Goal: Information Seeking & Learning: Learn about a topic

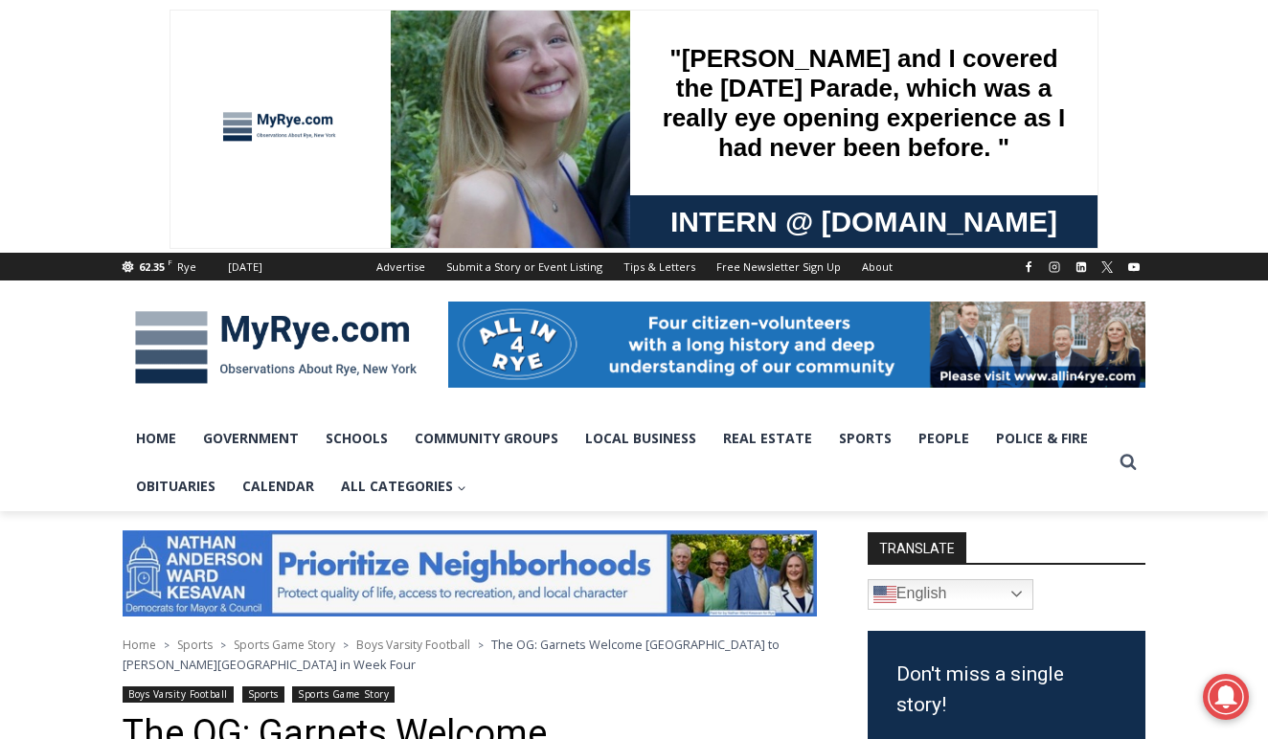
click at [341, 332] on img at bounding box center [276, 348] width 306 height 100
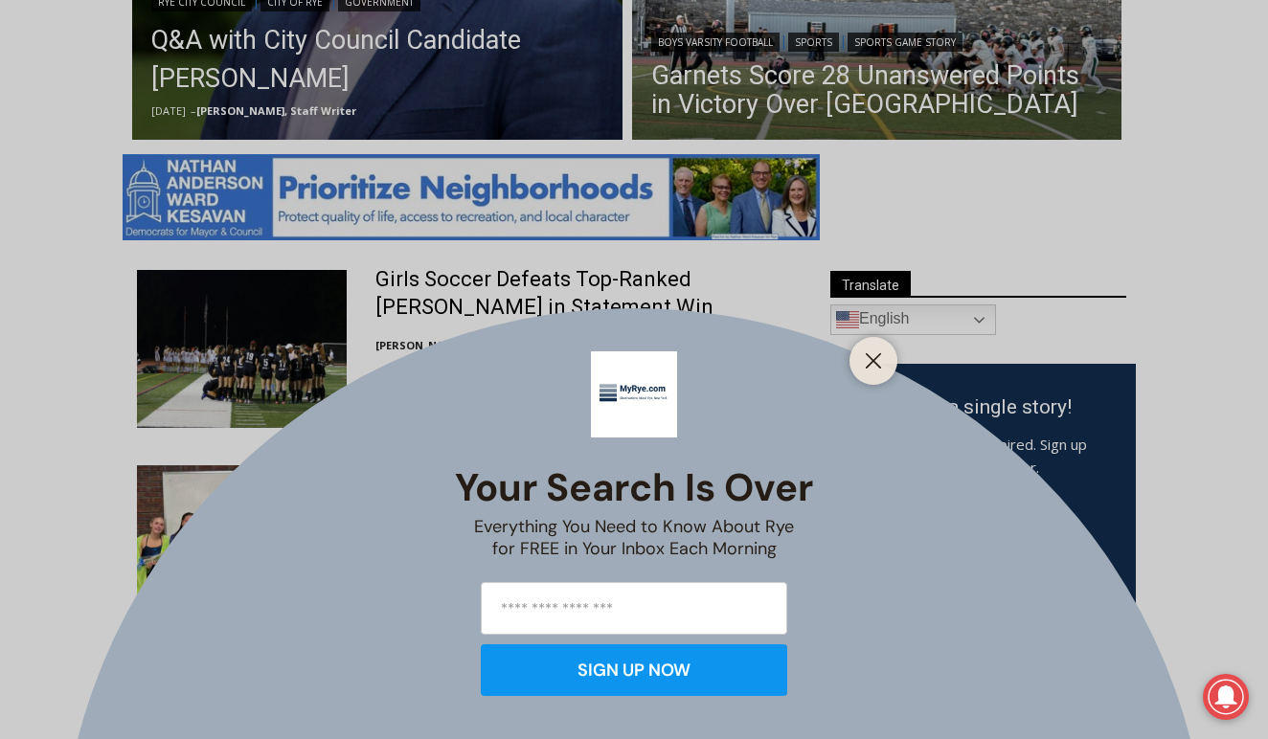
scroll to position [957, 0]
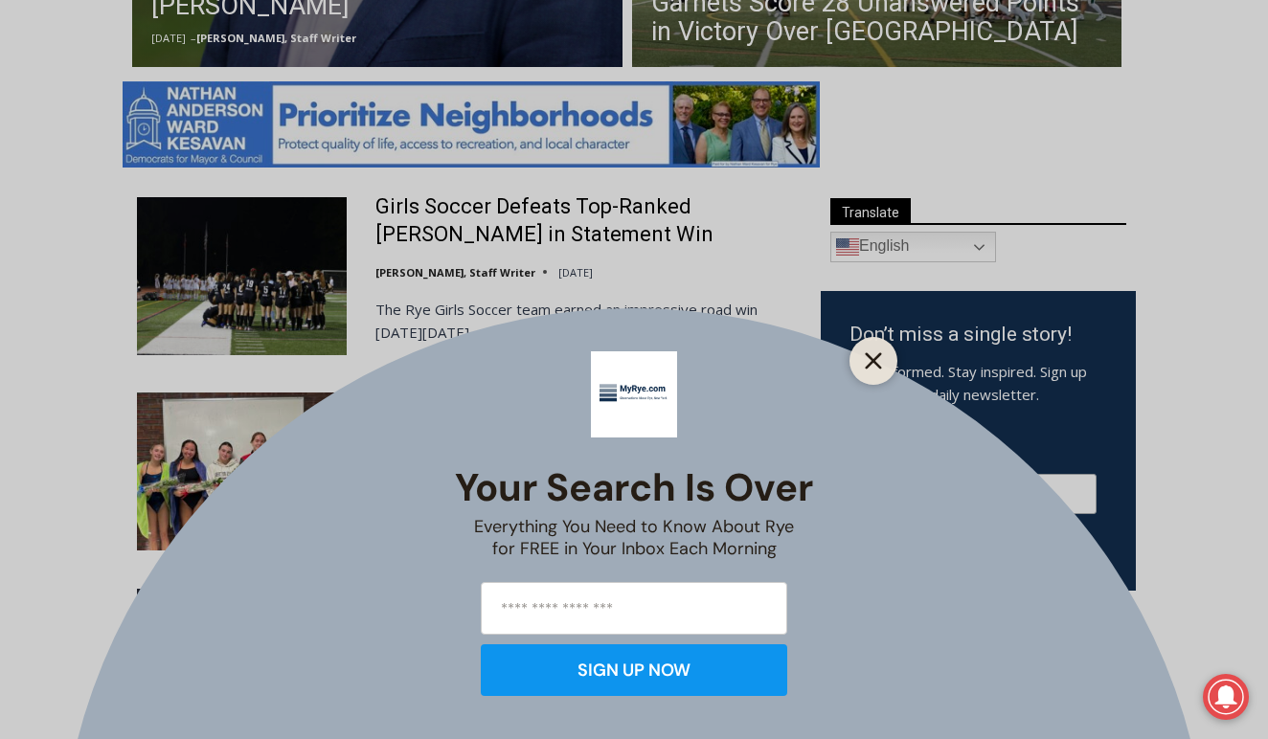
click at [877, 362] on icon "Close" at bounding box center [873, 360] width 17 height 17
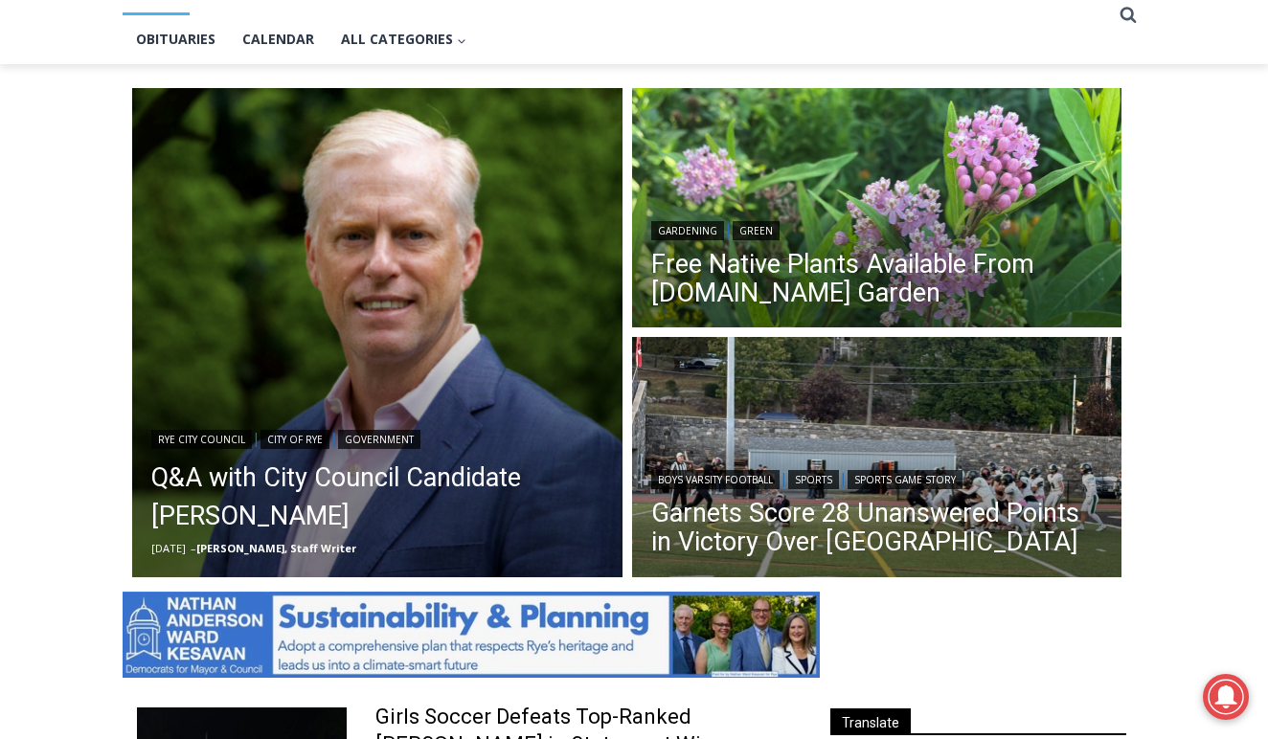
scroll to position [446, 0]
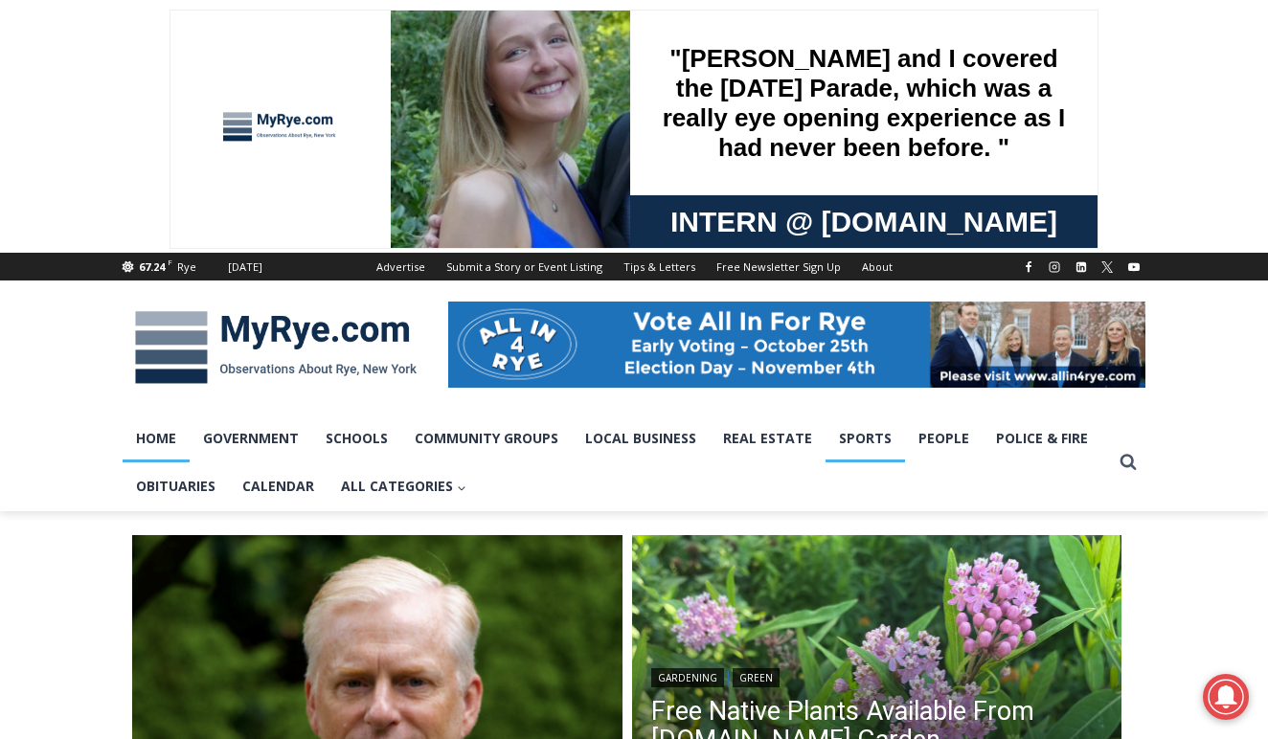
click at [870, 443] on link "Sports" at bounding box center [864, 439] width 79 height 48
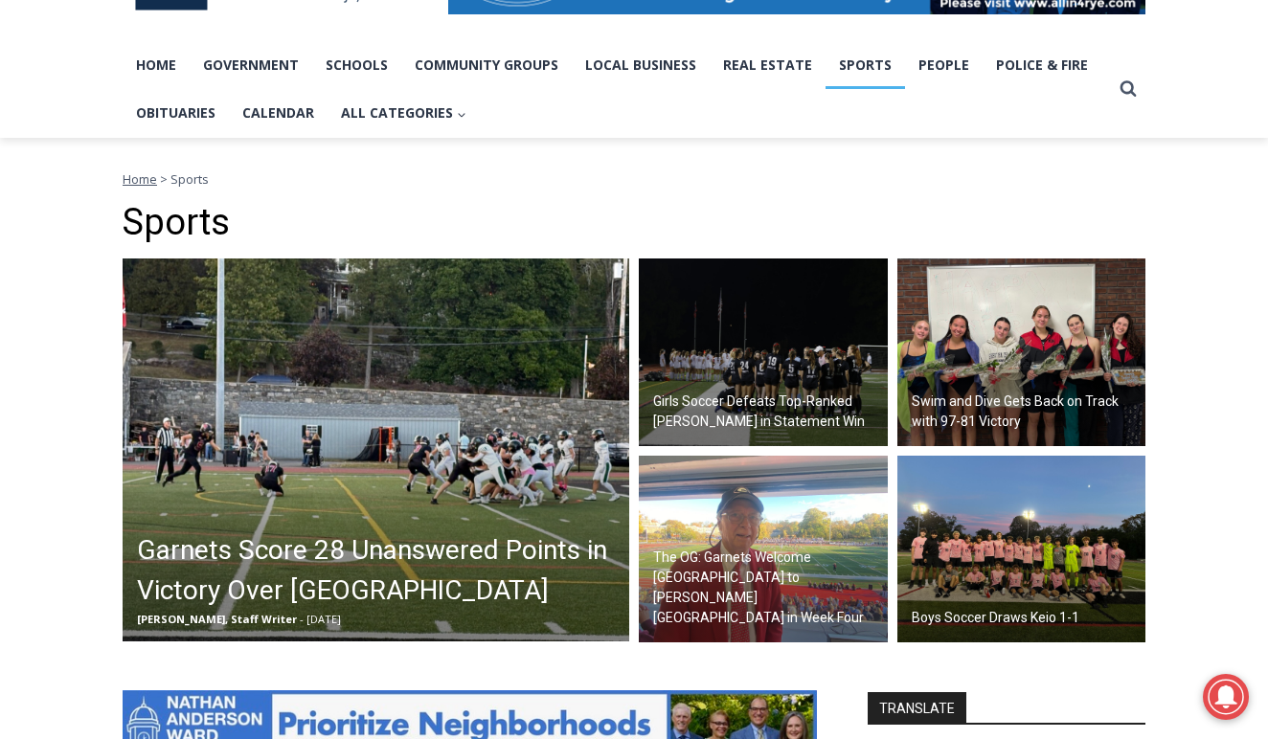
scroll to position [401, 0]
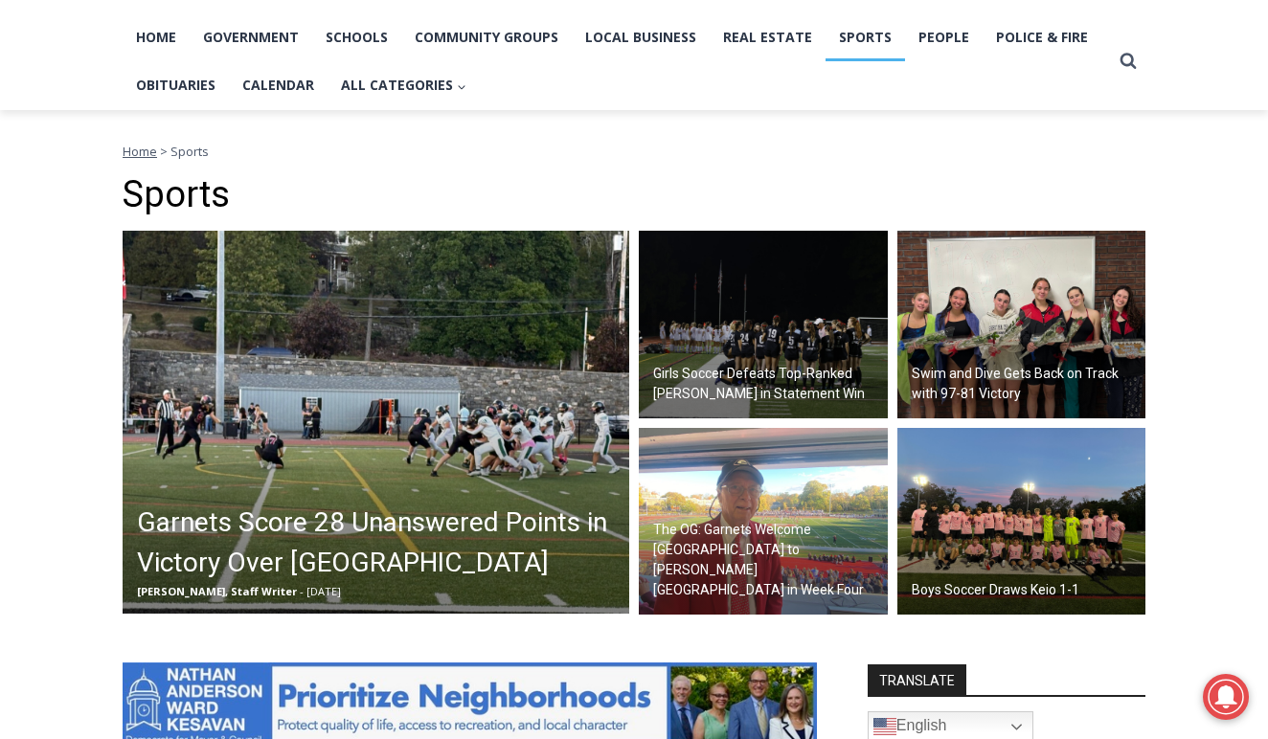
click at [415, 462] on img at bounding box center [376, 422] width 506 height 383
